Goal: Use online tool/utility: Use online tool/utility

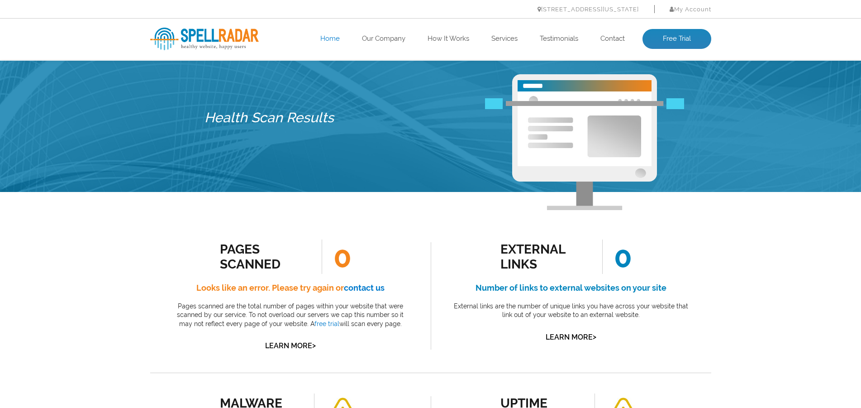
click at [326, 38] on link "Home" at bounding box center [329, 38] width 19 height 9
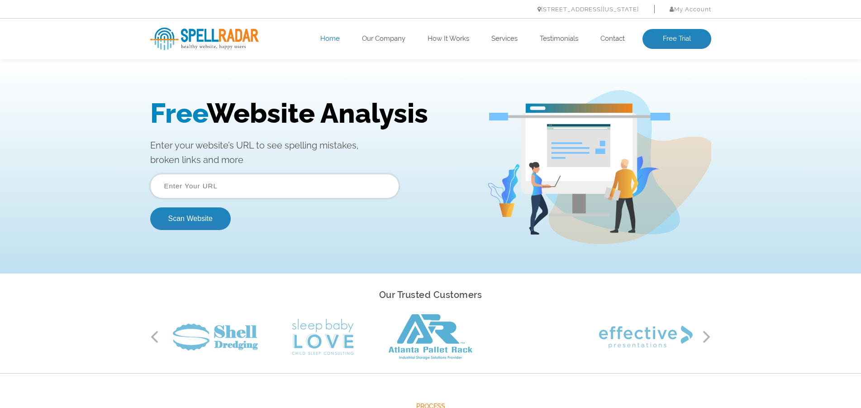
click at [321, 62] on div "Free Website Analysis Enter your website’s URL to see spelling mistakes, broken…" at bounding box center [430, 167] width 861 height 213
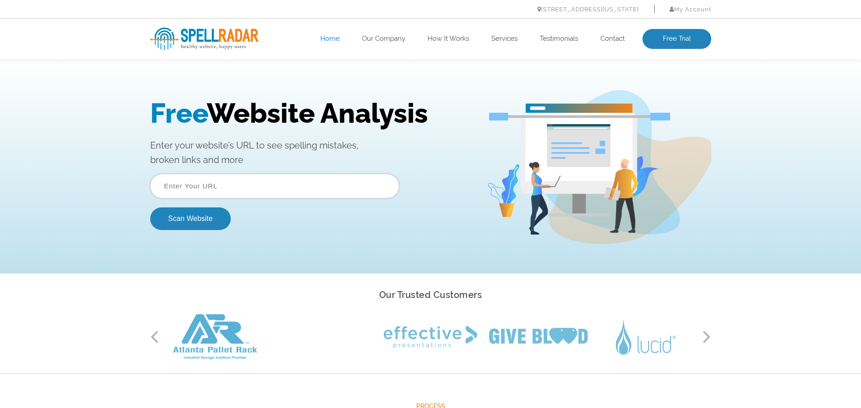
click at [265, 192] on input "text" at bounding box center [274, 186] width 249 height 24
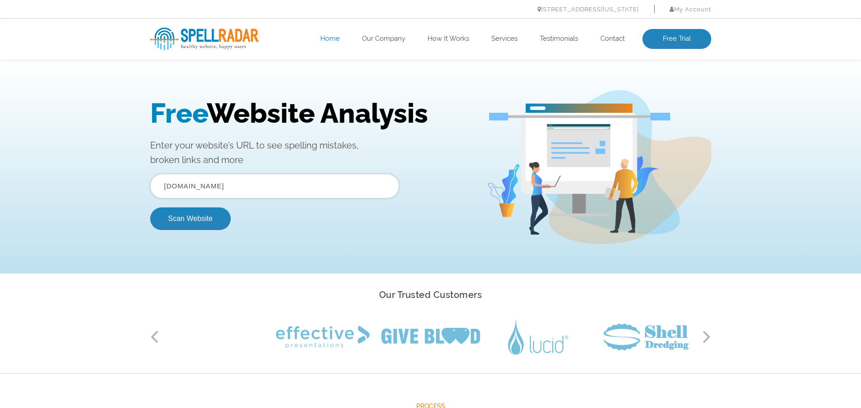
type input "RATVE.COM"
click at [150, 207] on button "Scan Website" at bounding box center [190, 218] width 81 height 23
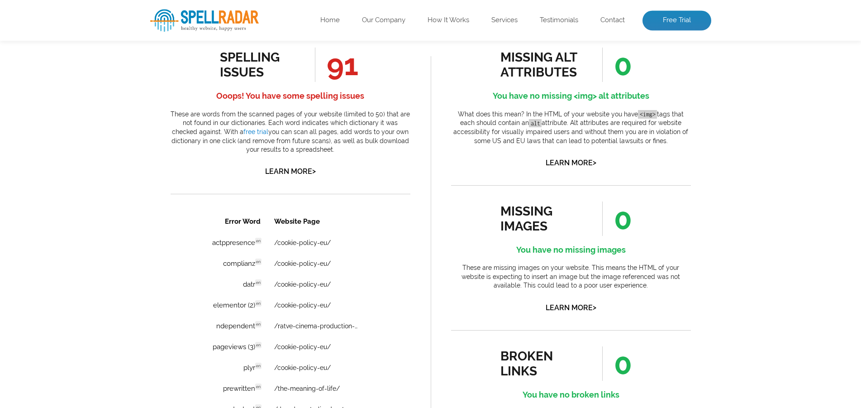
scroll to position [489, 0]
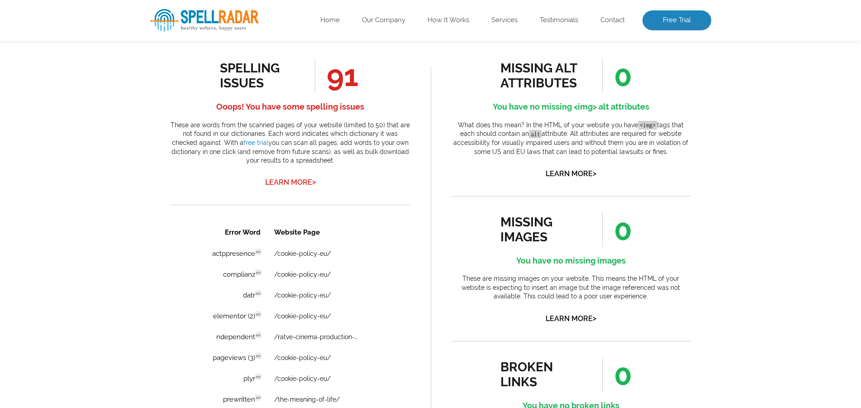
click at [286, 186] on link "Learn More >" at bounding box center [290, 182] width 51 height 9
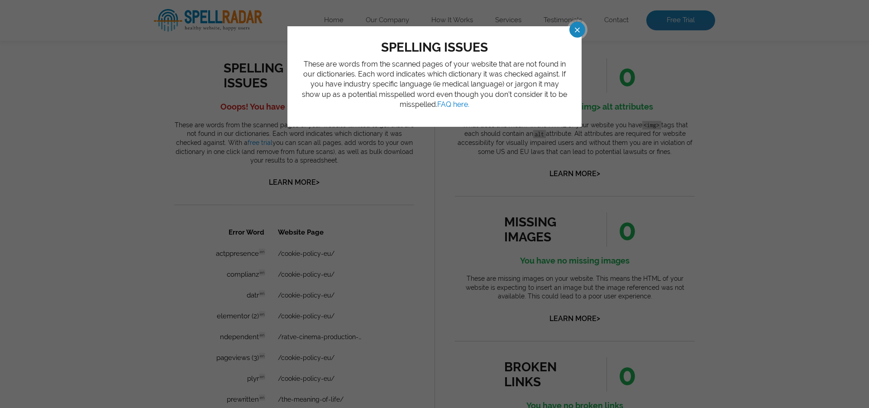
click at [577, 25] on span at bounding box center [569, 30] width 16 height 16
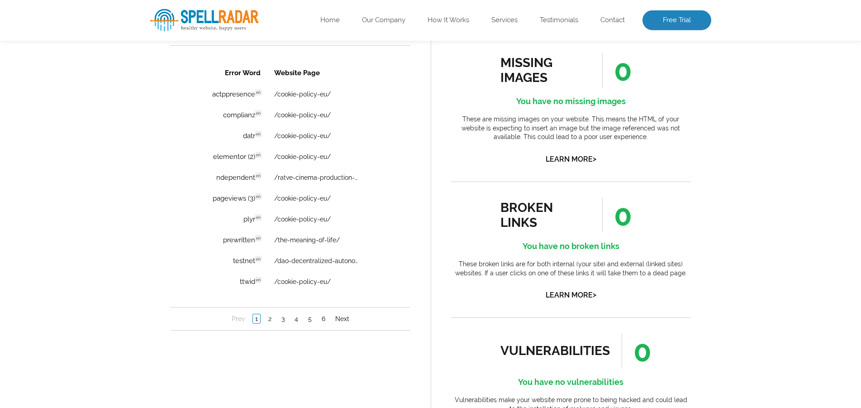
scroll to position [652, 0]
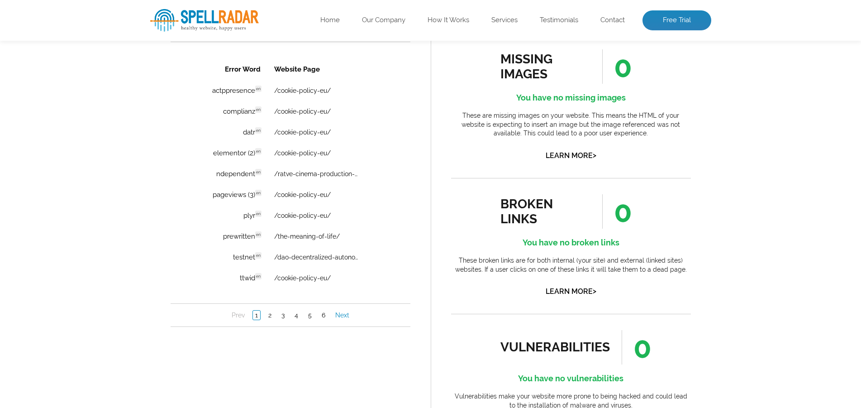
click at [343, 319] on link "Next" at bounding box center [342, 314] width 19 height 9
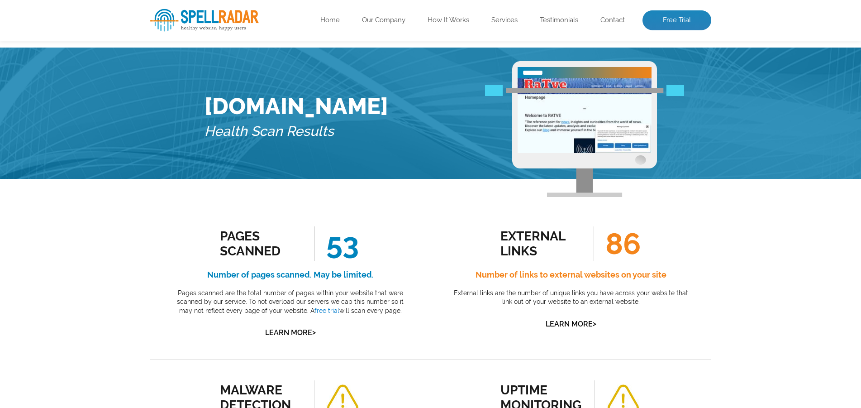
scroll to position [0, 0]
